Goal: Book appointment/travel/reservation

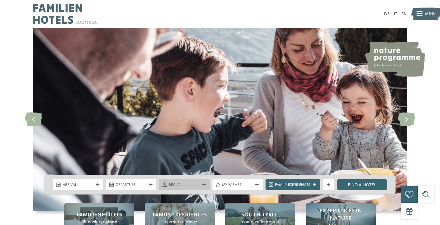
click at [184, 182] on div "Region" at bounding box center [184, 184] width 50 height 11
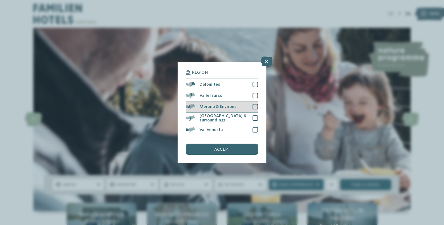
click at [256, 106] on div at bounding box center [256, 107] width 6 height 6
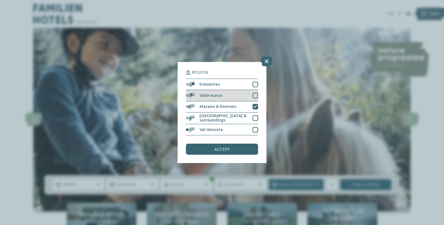
click at [256, 95] on div at bounding box center [256, 96] width 6 height 6
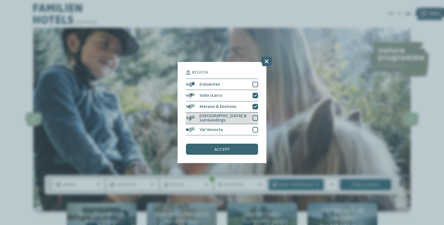
click at [255, 118] on div at bounding box center [256, 118] width 6 height 6
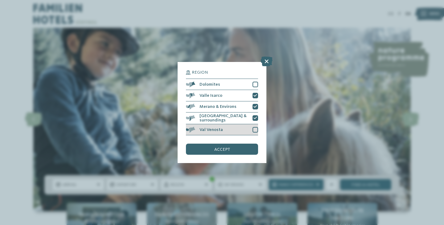
click at [257, 128] on div at bounding box center [256, 130] width 6 height 6
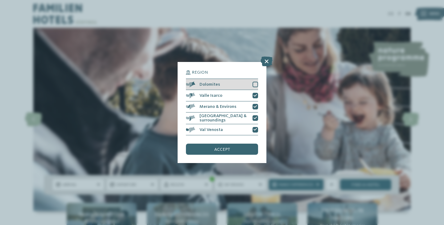
click at [254, 85] on div at bounding box center [256, 85] width 6 height 6
click at [223, 152] on div "accept" at bounding box center [222, 149] width 72 height 11
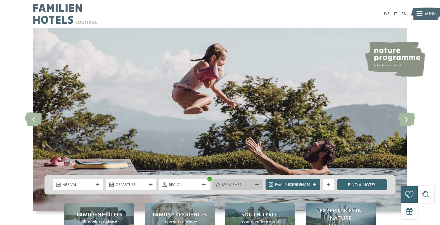
click at [235, 184] on span "My wishes" at bounding box center [237, 185] width 31 height 6
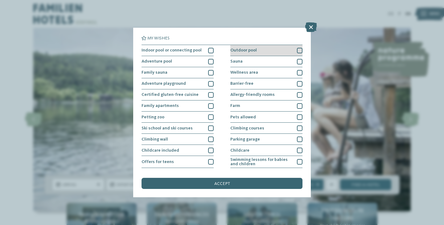
click at [253, 50] on span "Outdoor pool" at bounding box center [244, 50] width 27 height 4
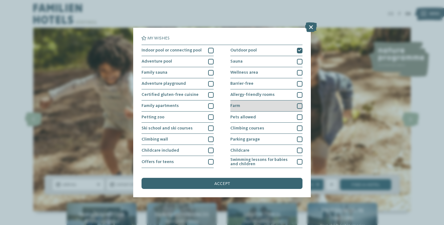
click at [252, 107] on div "Farm" at bounding box center [267, 106] width 72 height 11
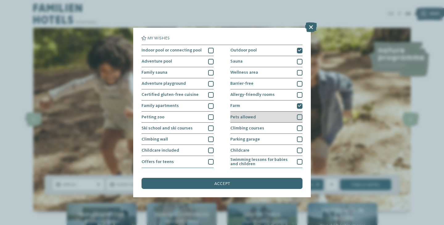
click at [252, 119] on span "Pets allowed" at bounding box center [244, 117] width 26 height 4
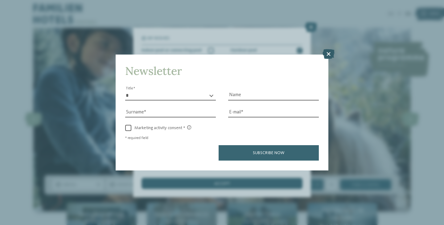
click at [331, 55] on icon at bounding box center [329, 54] width 12 height 10
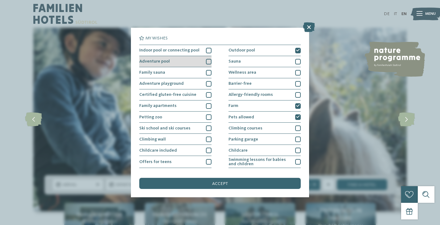
click at [207, 61] on div at bounding box center [209, 62] width 6 height 6
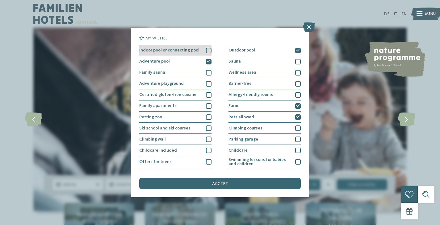
click at [208, 50] on div at bounding box center [209, 51] width 6 height 6
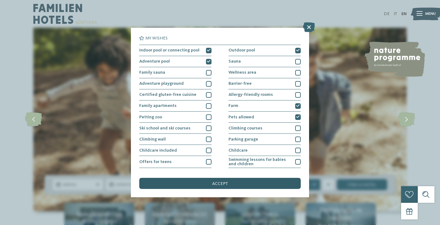
click at [221, 184] on span "accept" at bounding box center [220, 184] width 16 height 4
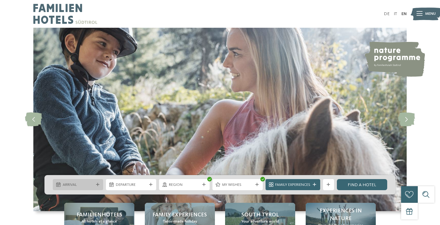
click at [82, 185] on span "Arrival" at bounding box center [78, 185] width 31 height 6
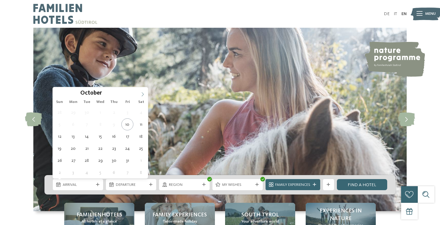
click at [142, 94] on icon at bounding box center [142, 94] width 4 height 4
type input "****"
click at [142, 94] on icon at bounding box center [142, 94] width 4 height 4
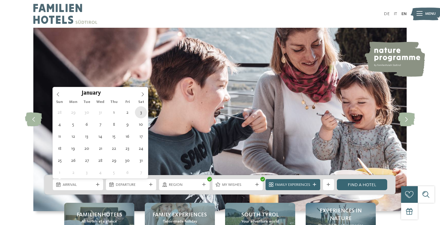
type div "[DATE]"
type input "****"
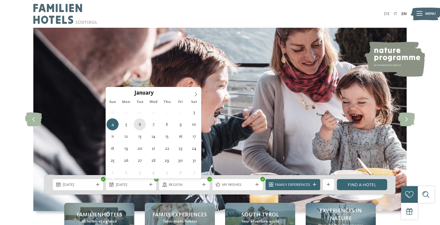
type div "[DATE]"
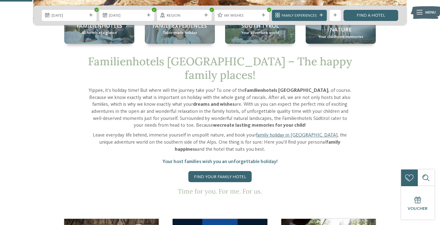
scroll to position [187, 0]
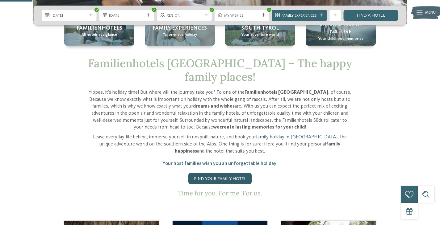
click at [224, 173] on link "Find your family hotel" at bounding box center [219, 178] width 63 height 11
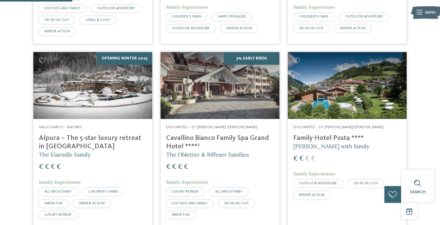
scroll to position [299, 0]
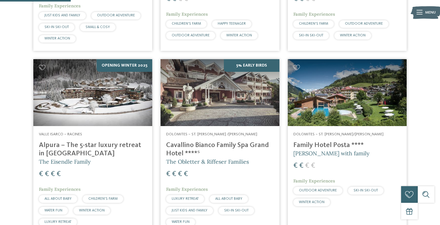
click at [86, 141] on h4 "Alpura – The 5-star luxury retreat in [GEOGRAPHIC_DATA]" at bounding box center [93, 149] width 108 height 17
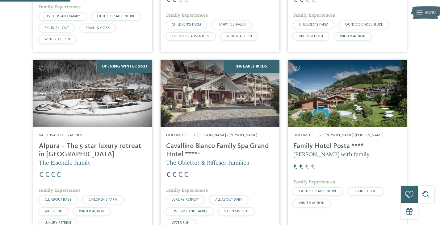
click at [355, 89] on img at bounding box center [347, 93] width 119 height 67
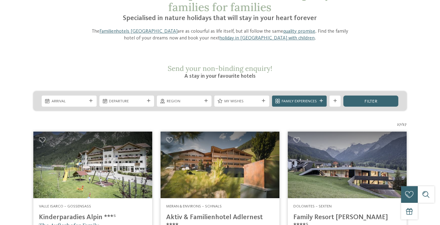
scroll to position [0, 0]
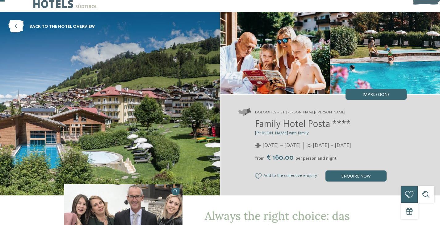
scroll to position [10, 0]
